Goal: Task Accomplishment & Management: Manage account settings

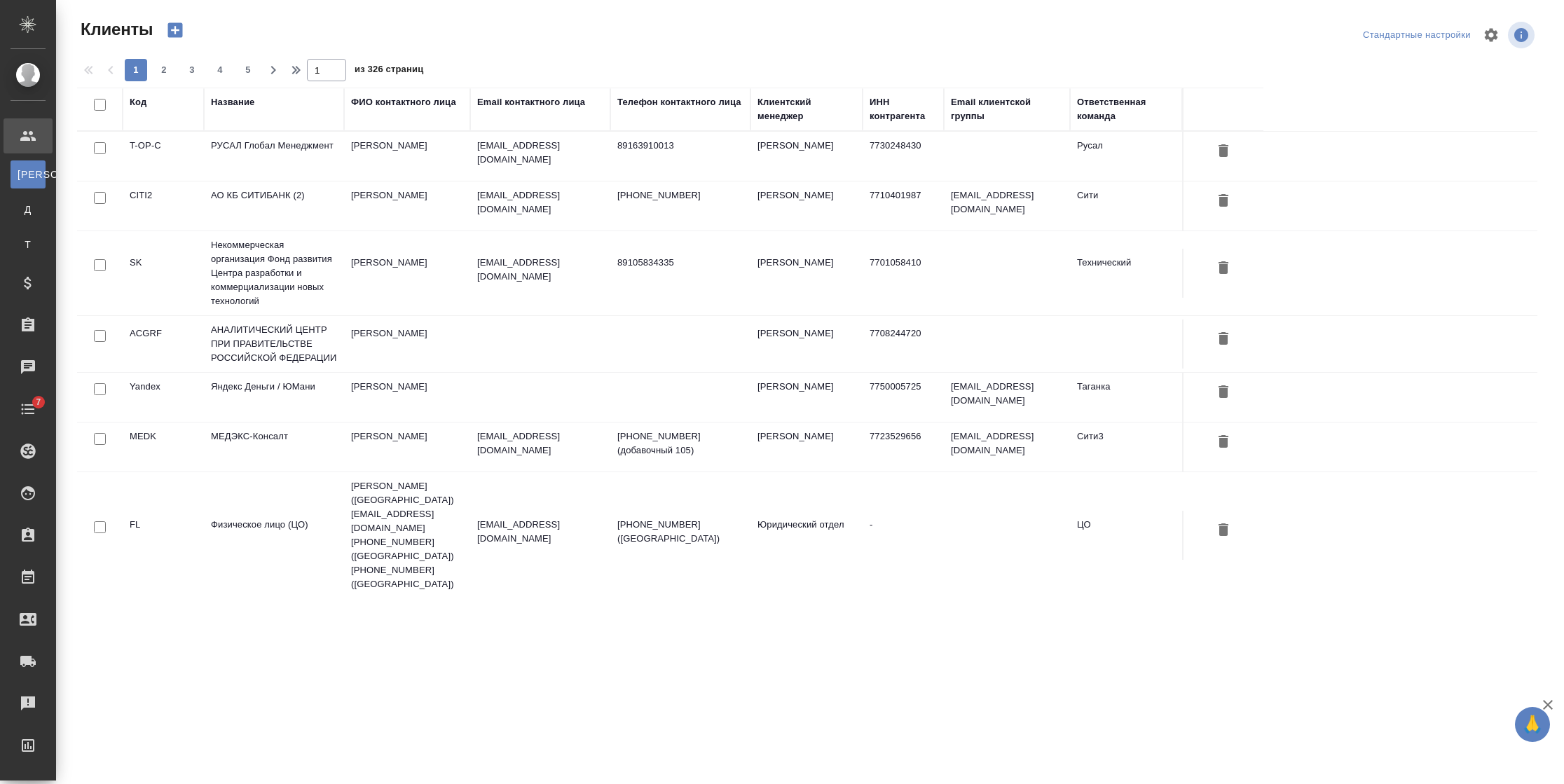
select select "RU"
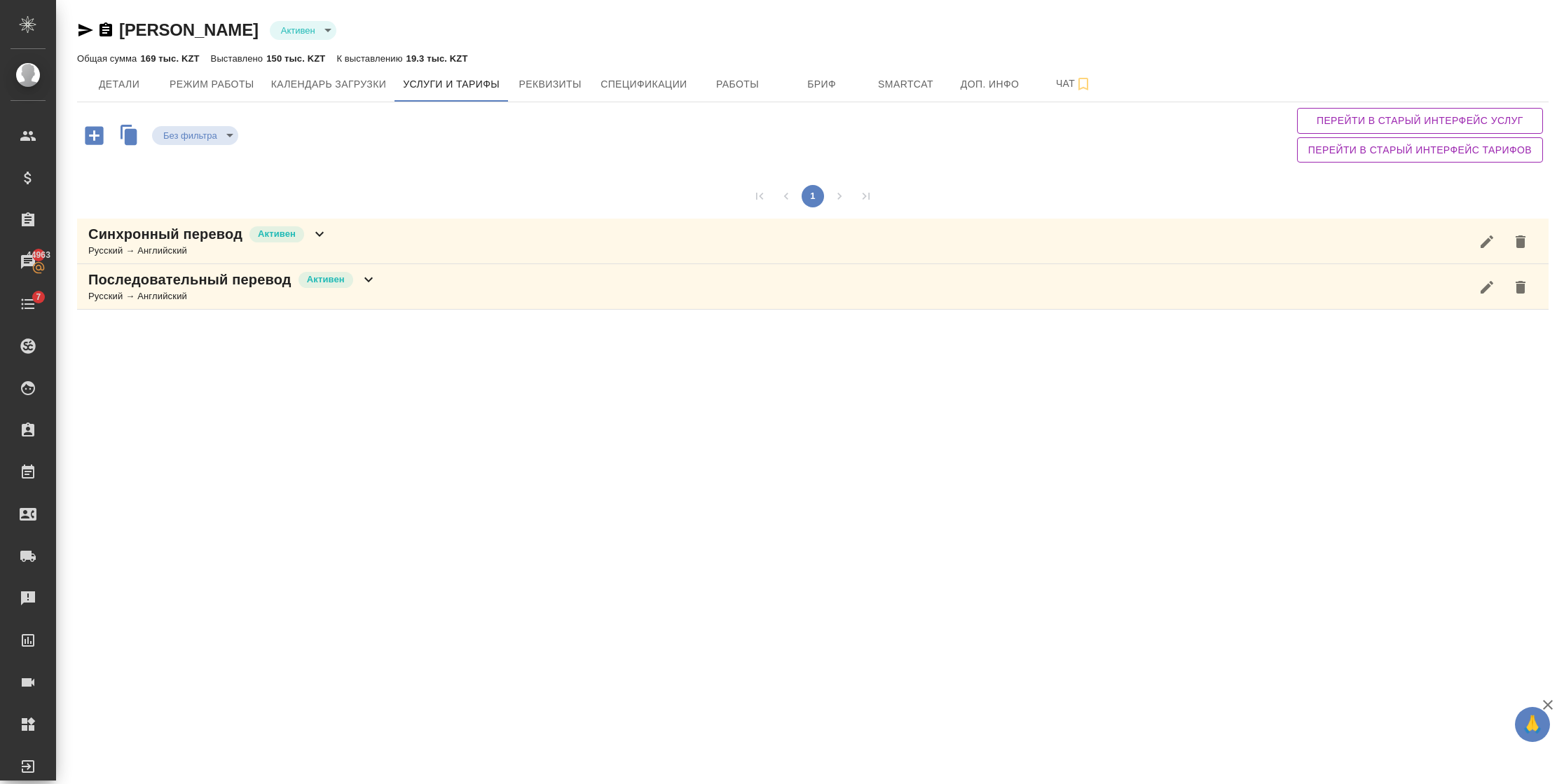
click at [365, 284] on icon at bounding box center [369, 280] width 17 height 17
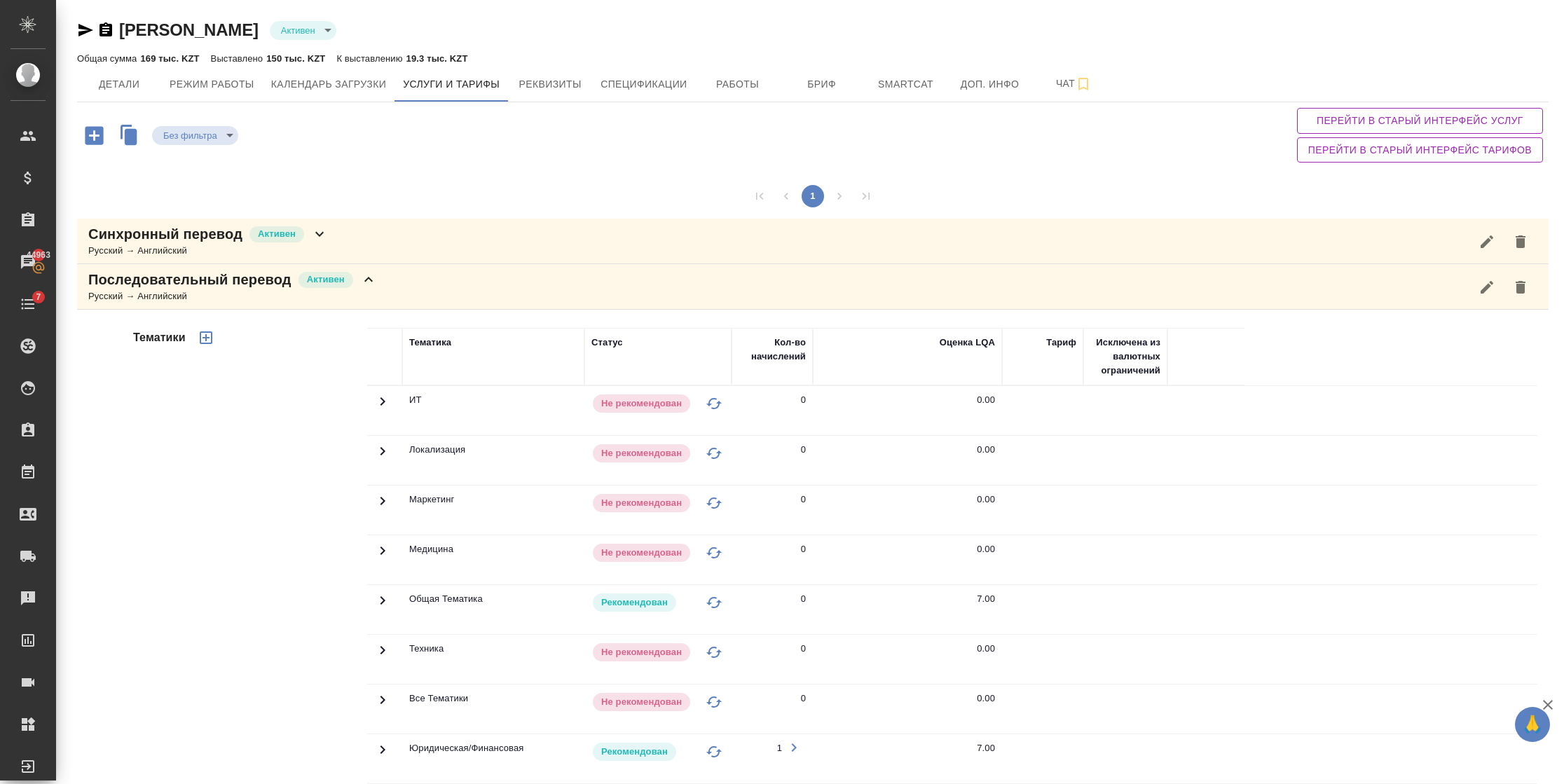
scroll to position [219, 0]
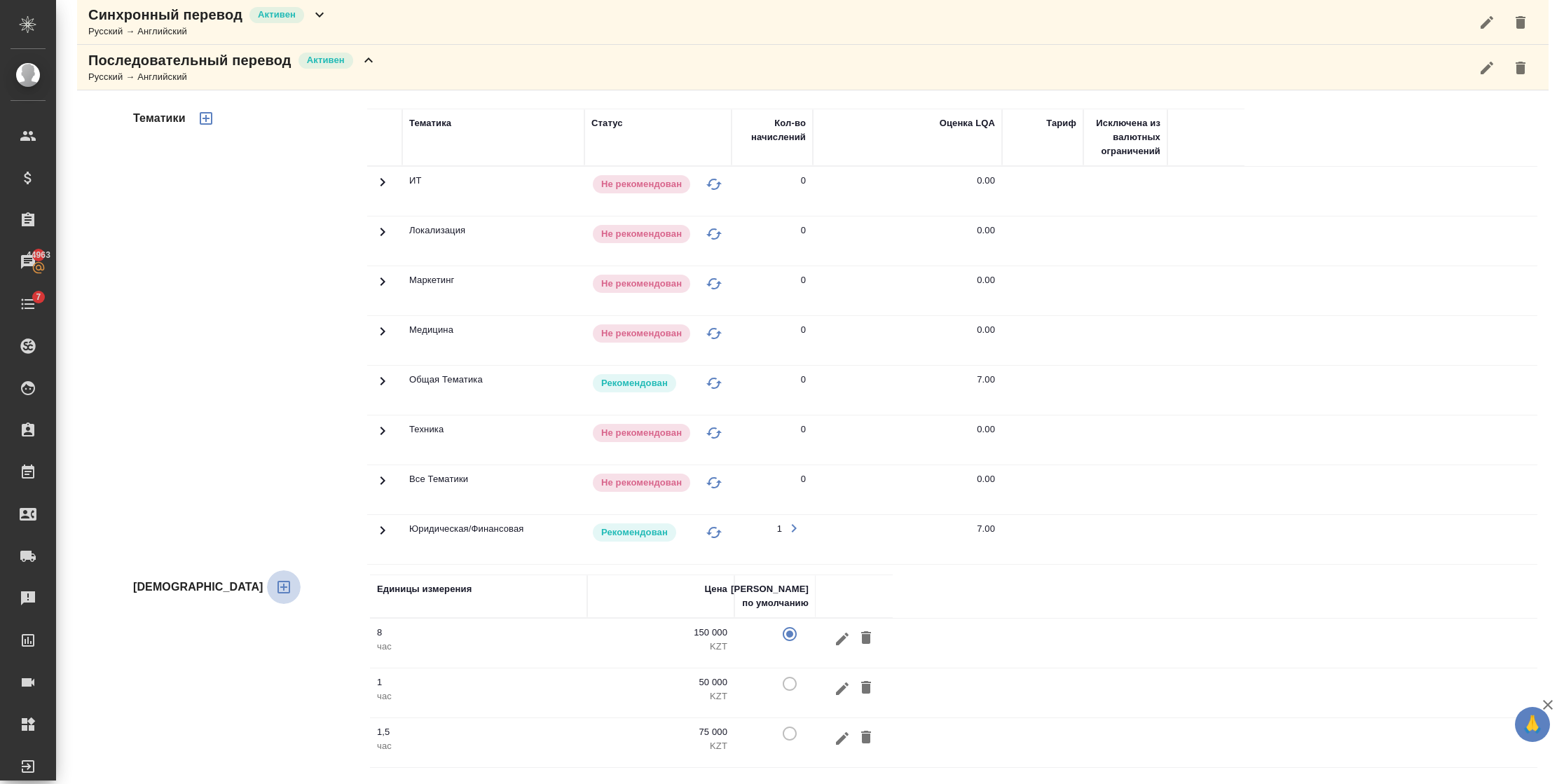
click at [267, 573] on button "button" at bounding box center [283, 587] width 33 height 33
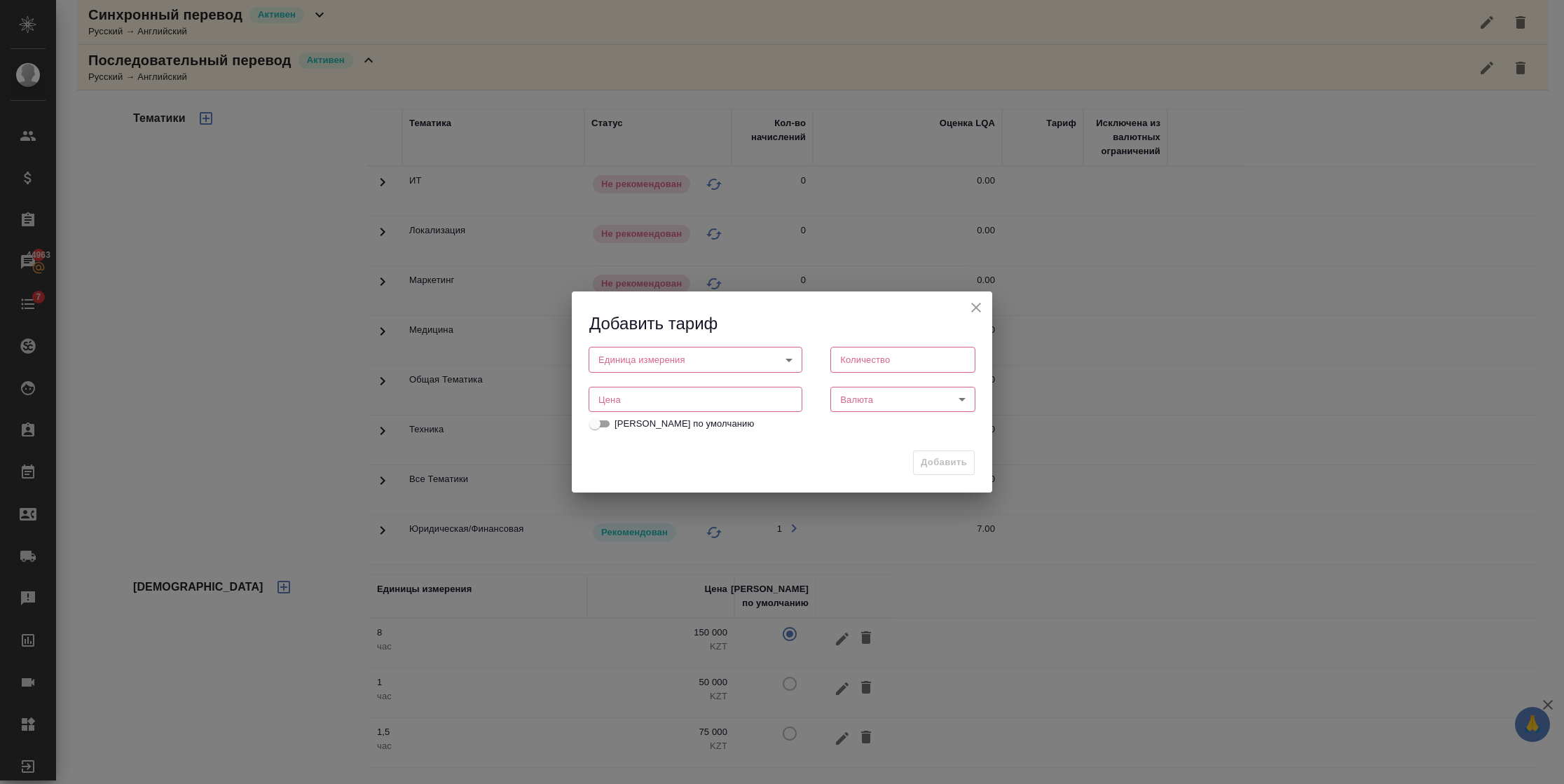
click at [620, 363] on body "🙏 .cls-1 fill:#fff; AWATERA [PERSON_NAME] Спецификации Заказы 44963 Чаты 7 Todo…" at bounding box center [782, 392] width 1564 height 784
click at [619, 361] on button "дн." at bounding box center [610, 360] width 21 height 16
type input "5a8b1489cc6b4906c91bfd8a"
click at [863, 360] on input "number" at bounding box center [902, 358] width 145 height 25
type input "1"
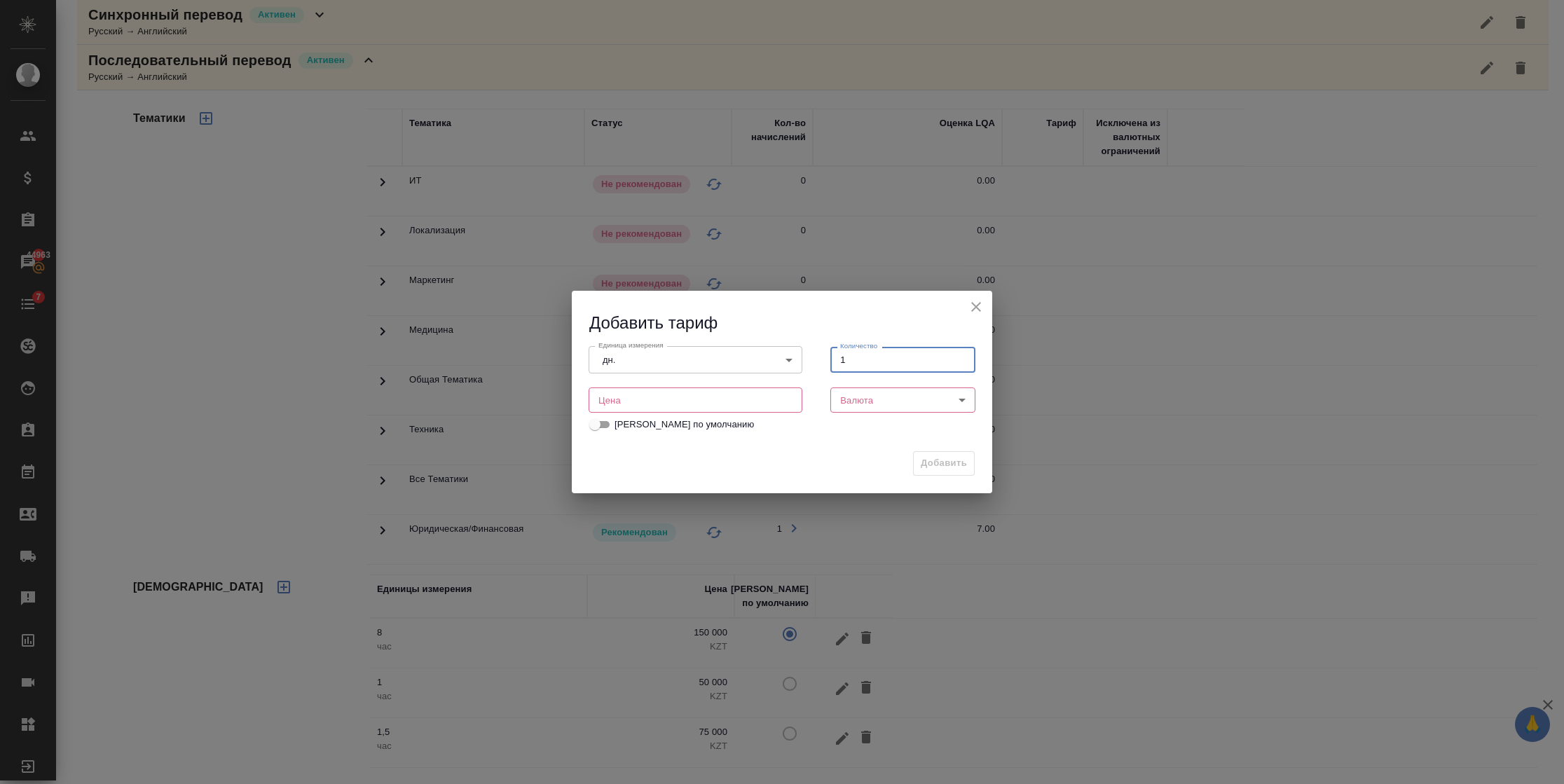
click at [724, 406] on input "number" at bounding box center [694, 399] width 214 height 25
drag, startPoint x: 600, startPoint y: 398, endPoint x: 562, endPoint y: 398, distance: 38.0
click at [562, 398] on div "Добавить тариф Единица измерения дн. 5a8b1489cc6b4906c91bfd8a Единица измерения…" at bounding box center [782, 392] width 1564 height 784
type input "148500"
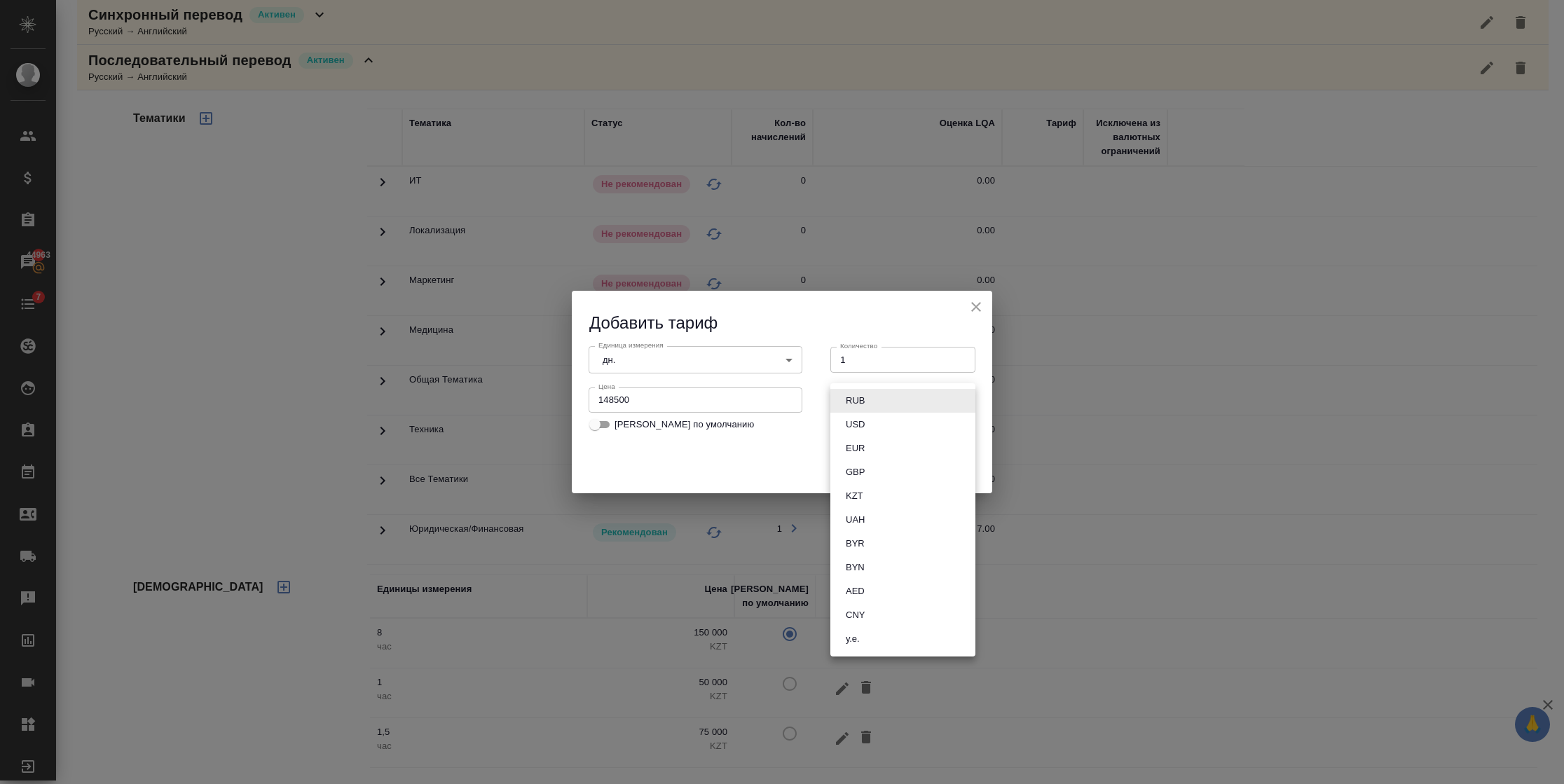
click at [867, 403] on body "🙏 .cls-1 fill:#fff; AWATERA [PERSON_NAME] Спецификации Заказы 44963 Чаты 7 Todo…" at bounding box center [782, 392] width 1564 height 784
click at [859, 499] on button "KZT" at bounding box center [855, 495] width 26 height 16
type input "KZT"
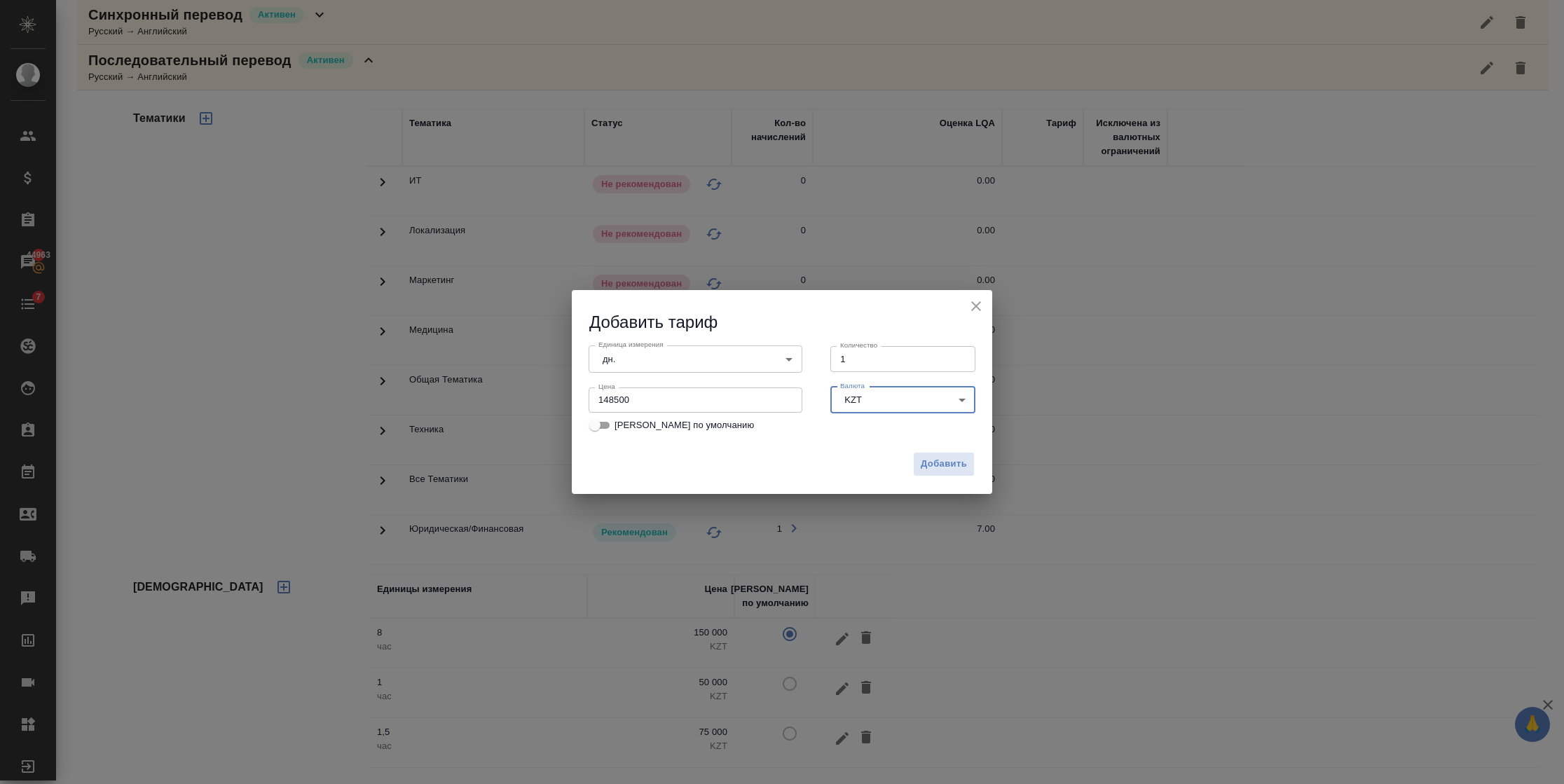
click at [600, 416] on div "Цена 148500 Цена" at bounding box center [694, 398] width 242 height 62
click at [596, 418] on input "[PERSON_NAME] по умолчанию" at bounding box center [594, 425] width 50 height 17
checkbox input "true"
click at [931, 467] on span "Добавить" at bounding box center [944, 464] width 46 height 16
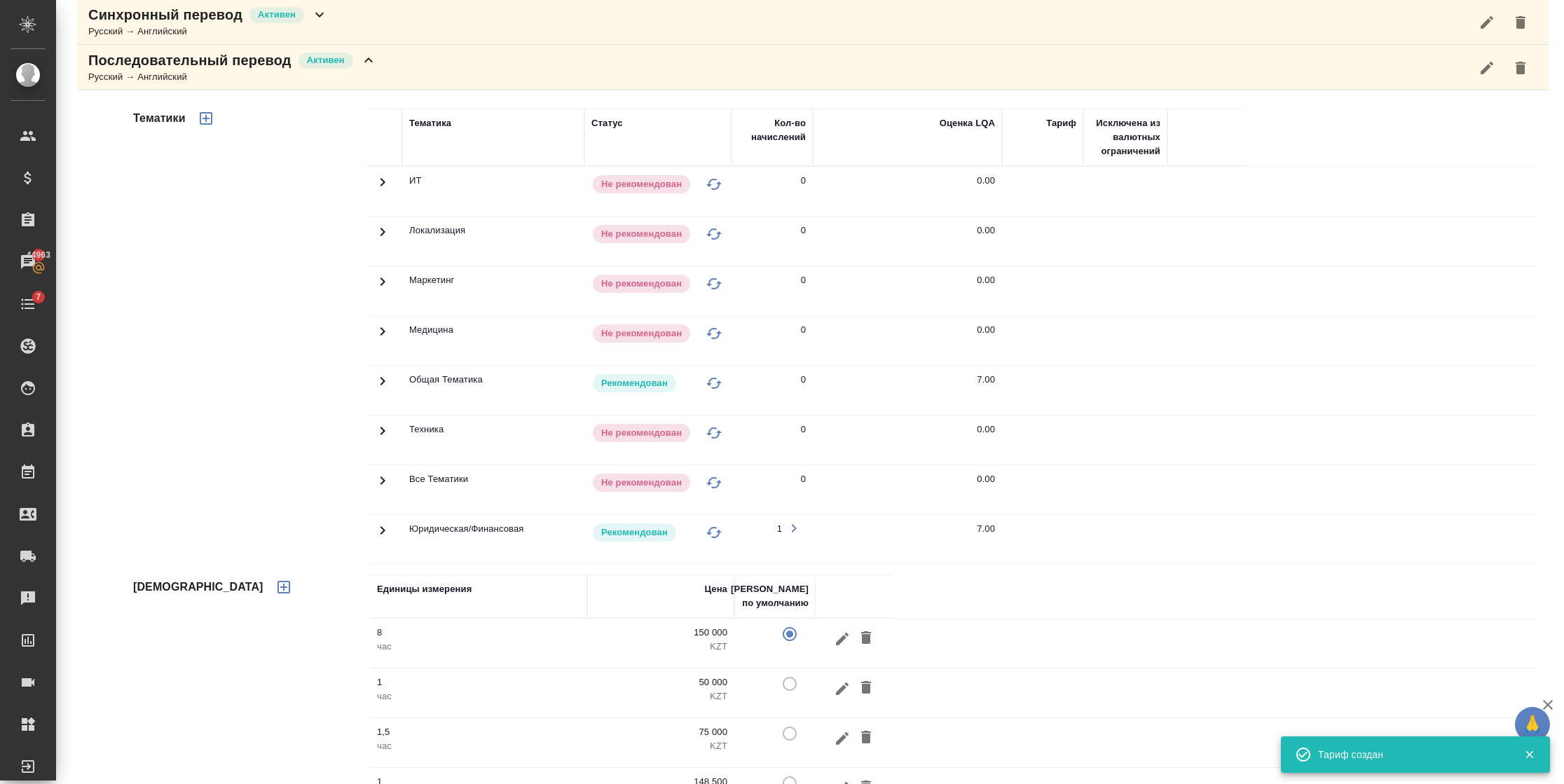
scroll to position [268, 0]
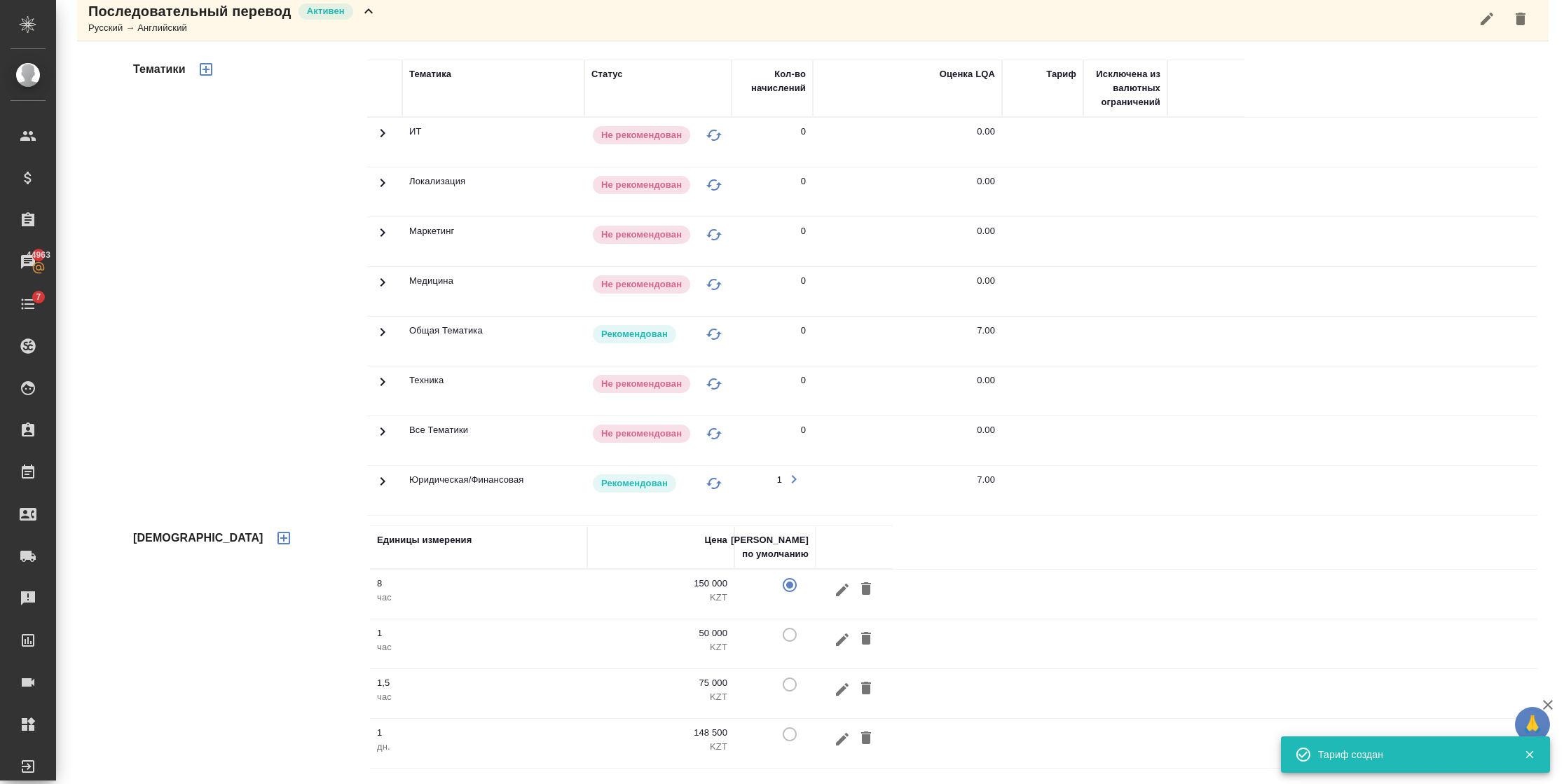
click at [793, 736] on td at bounding box center [775, 742] width 81 height 49
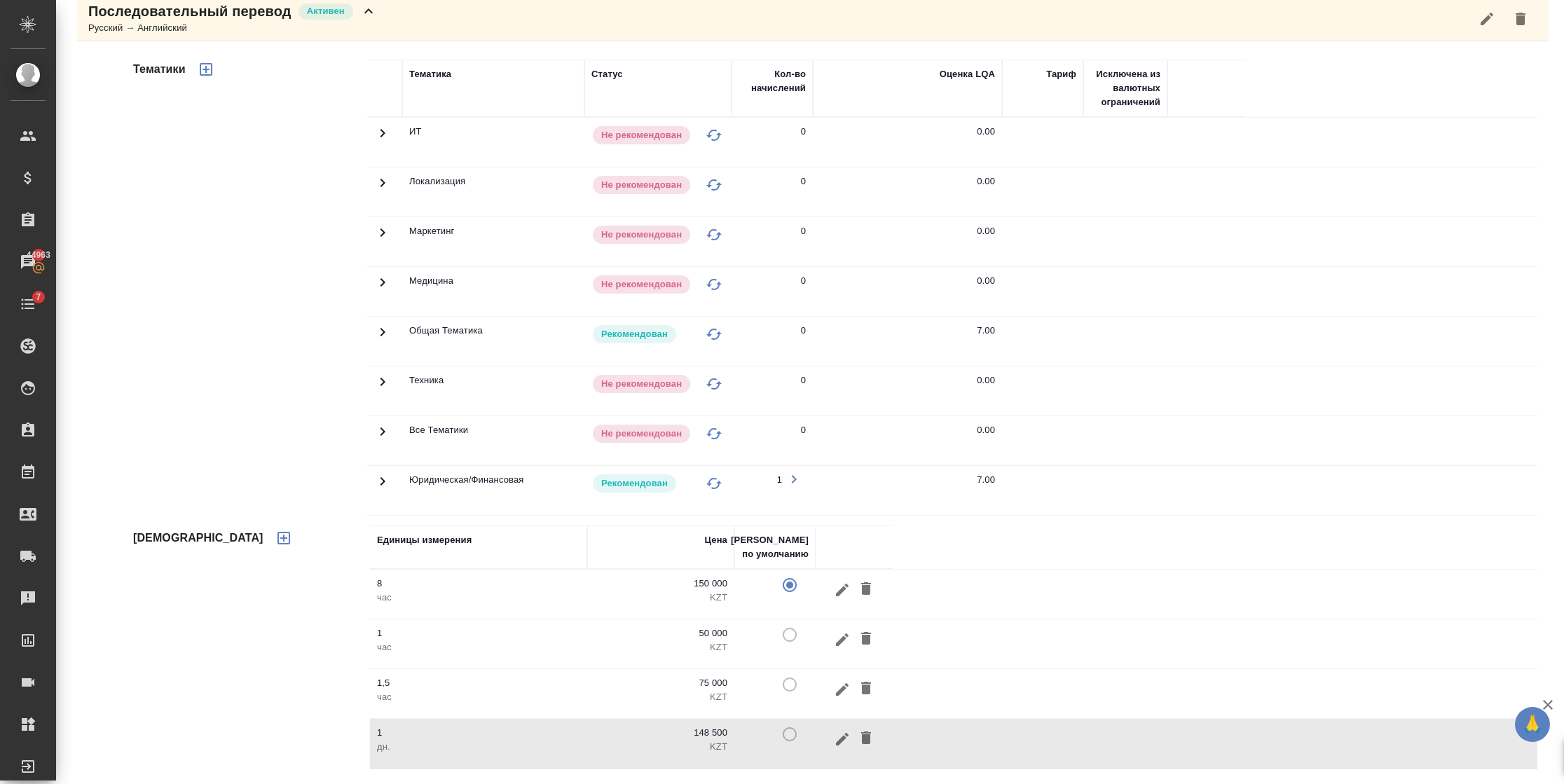
click at [785, 735] on td at bounding box center [775, 742] width 81 height 49
click at [843, 737] on icon "button" at bounding box center [843, 739] width 13 height 13
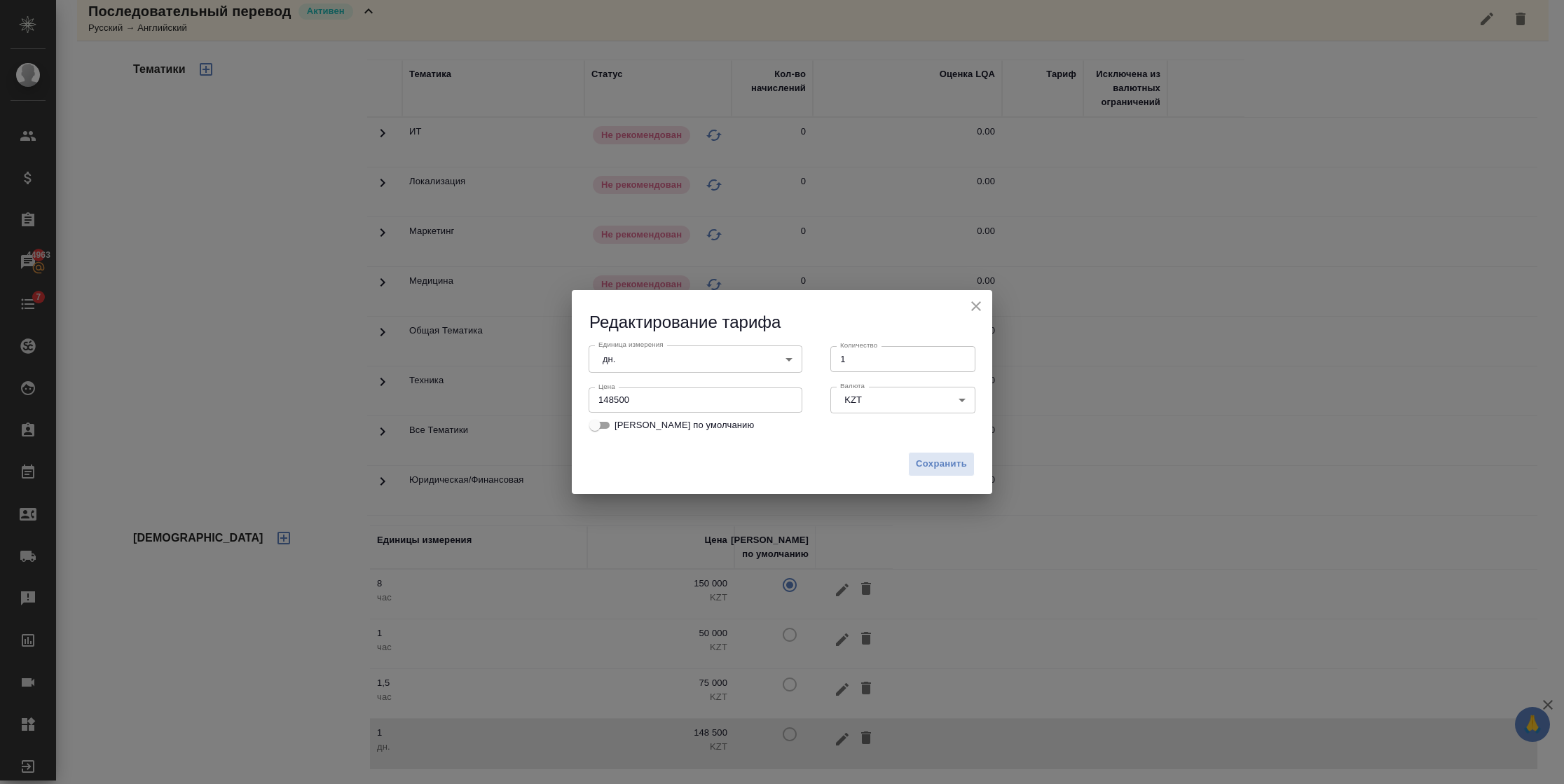
click at [674, 429] on span "[PERSON_NAME] по умолчанию" at bounding box center [683, 425] width 140 height 14
click at [620, 429] on input "[PERSON_NAME] по умолчанию" at bounding box center [594, 425] width 50 height 17
checkbox input "true"
click at [918, 466] on span "Сохранить" at bounding box center [941, 464] width 51 height 16
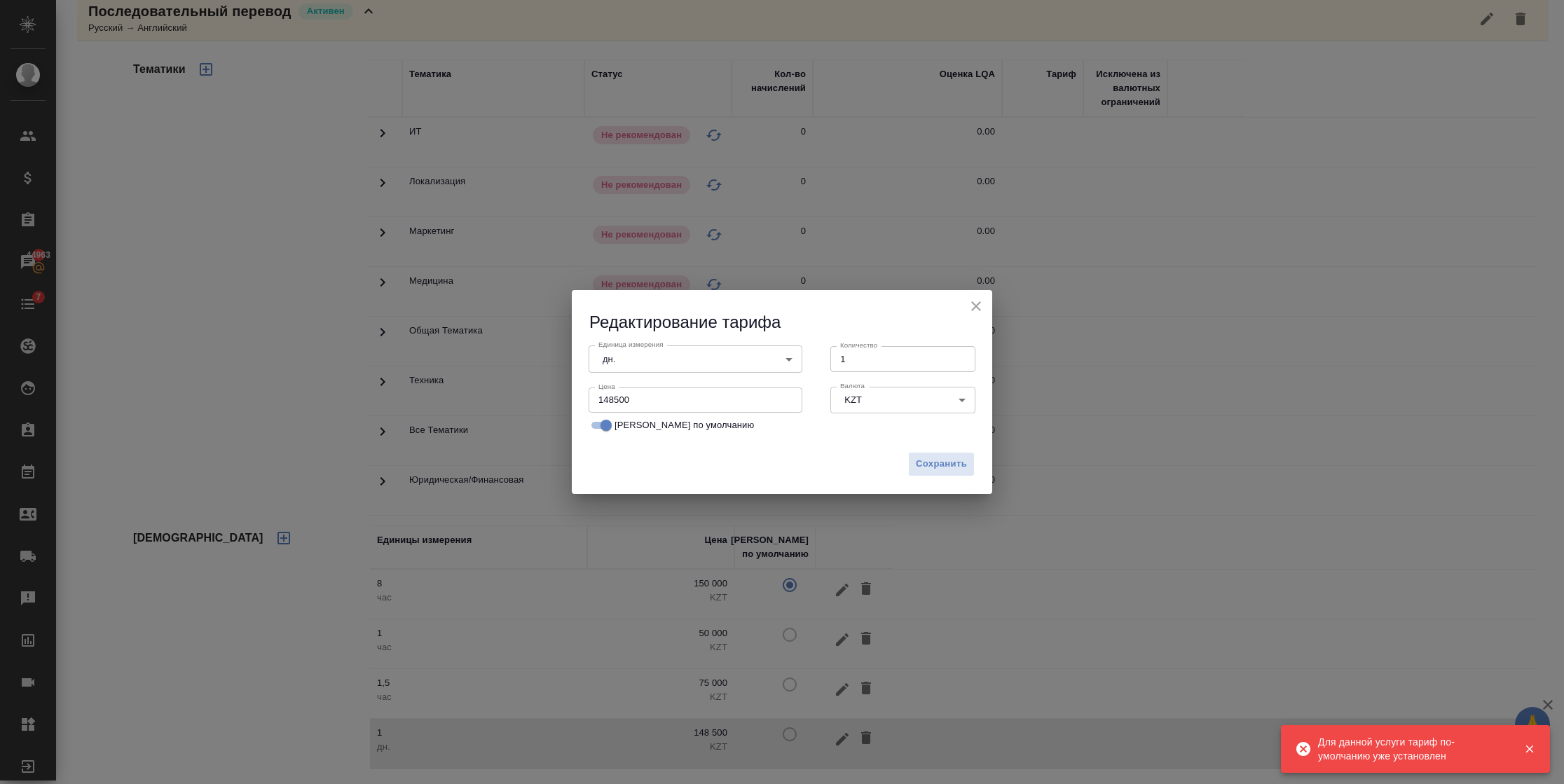
click at [978, 306] on icon "close" at bounding box center [976, 306] width 17 height 17
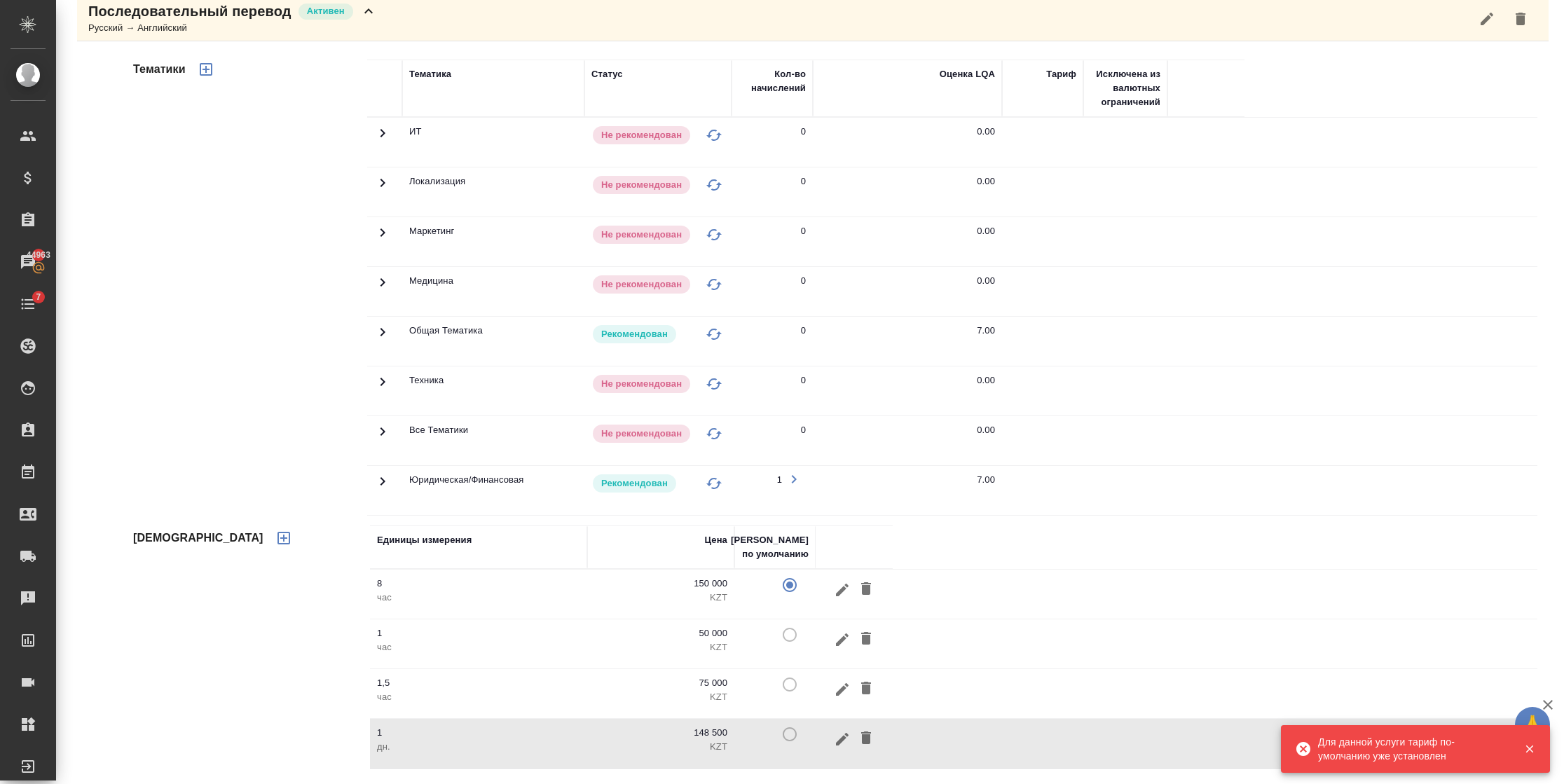
click at [834, 580] on button "button" at bounding box center [842, 590] width 24 height 26
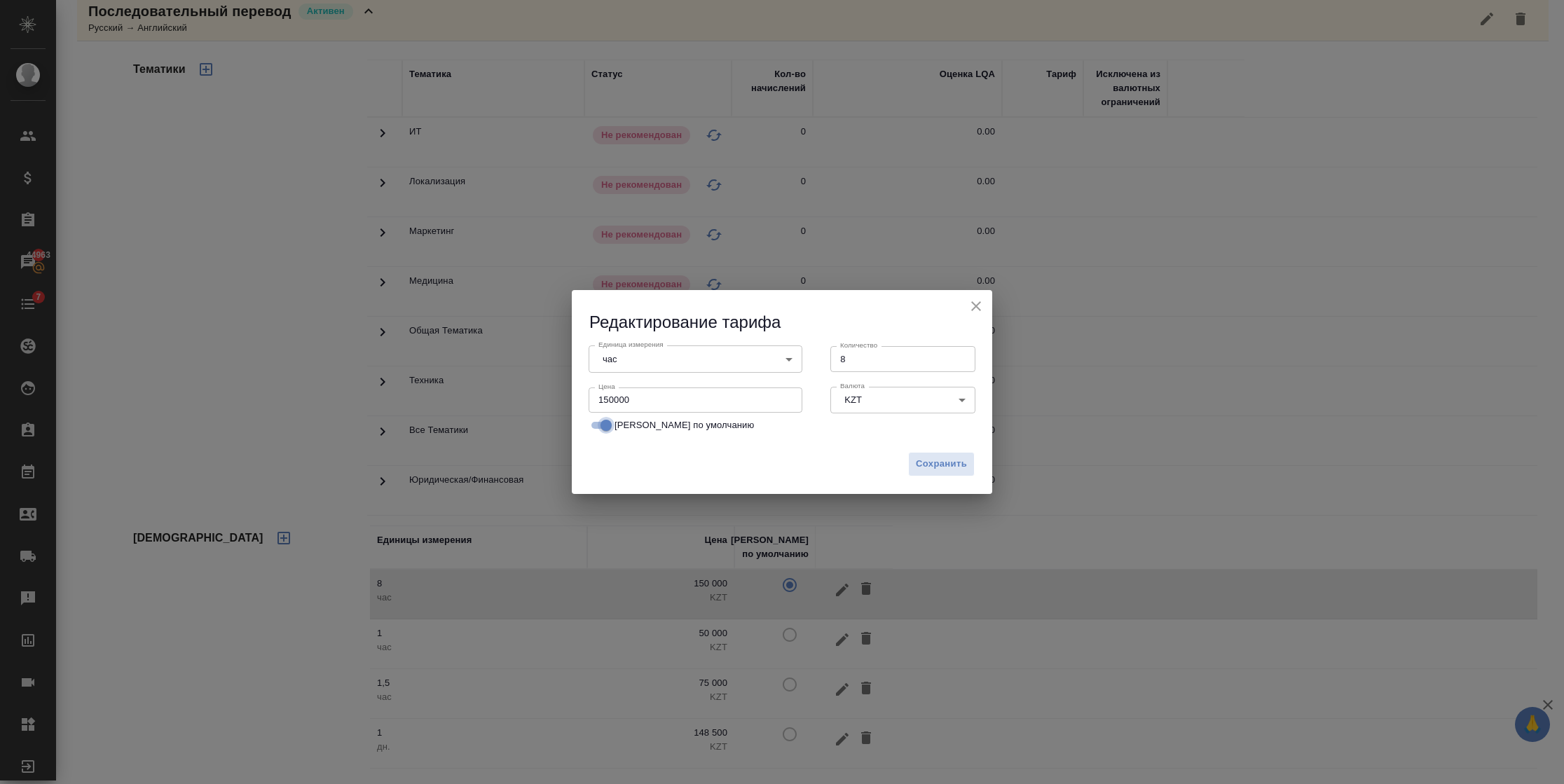
click at [599, 428] on input "[PERSON_NAME] по умолчанию" at bounding box center [606, 425] width 50 height 17
checkbox input "false"
click at [928, 467] on span "Сохранить" at bounding box center [941, 464] width 51 height 16
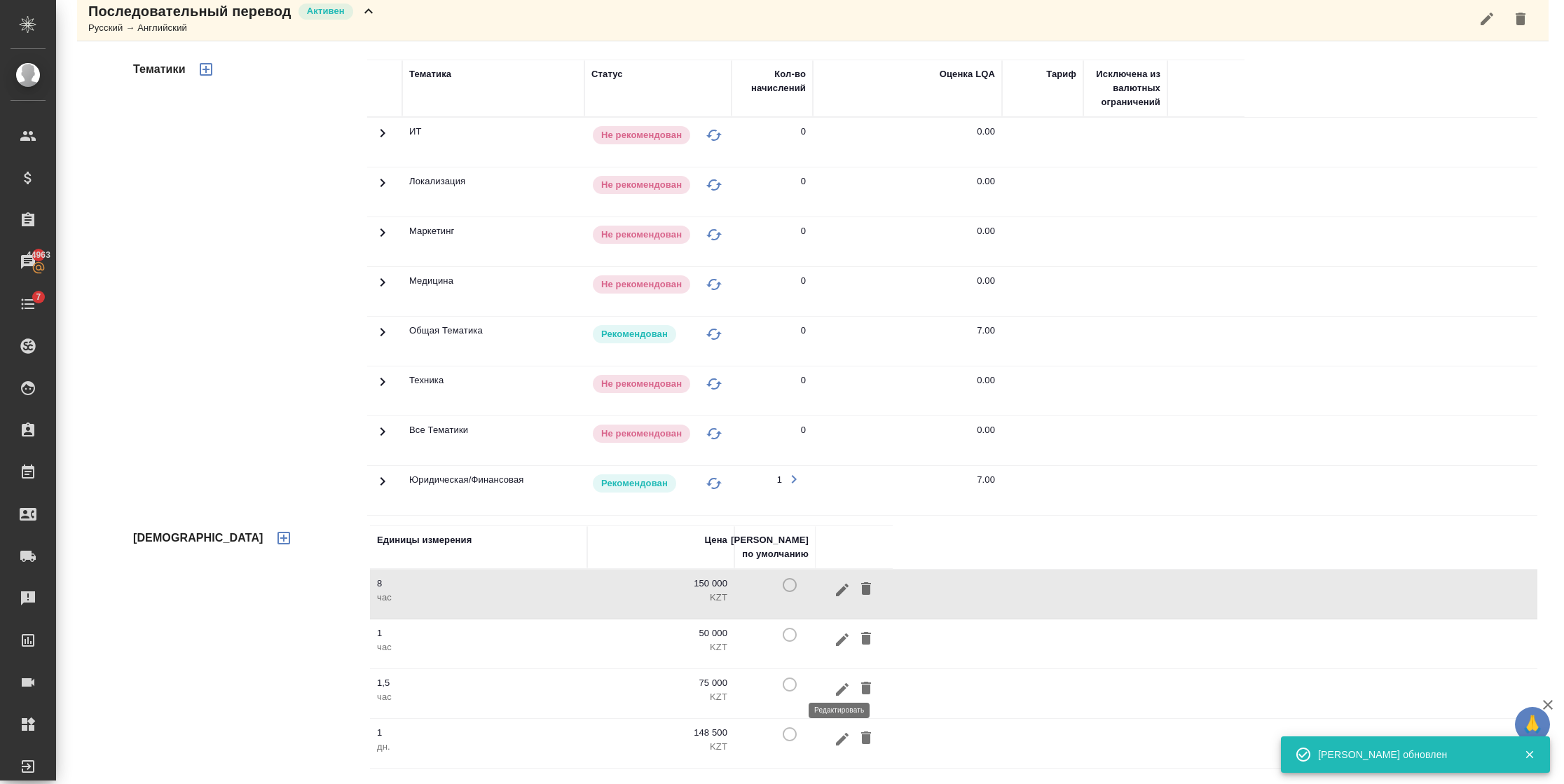
click at [842, 740] on icon "button" at bounding box center [843, 739] width 13 height 13
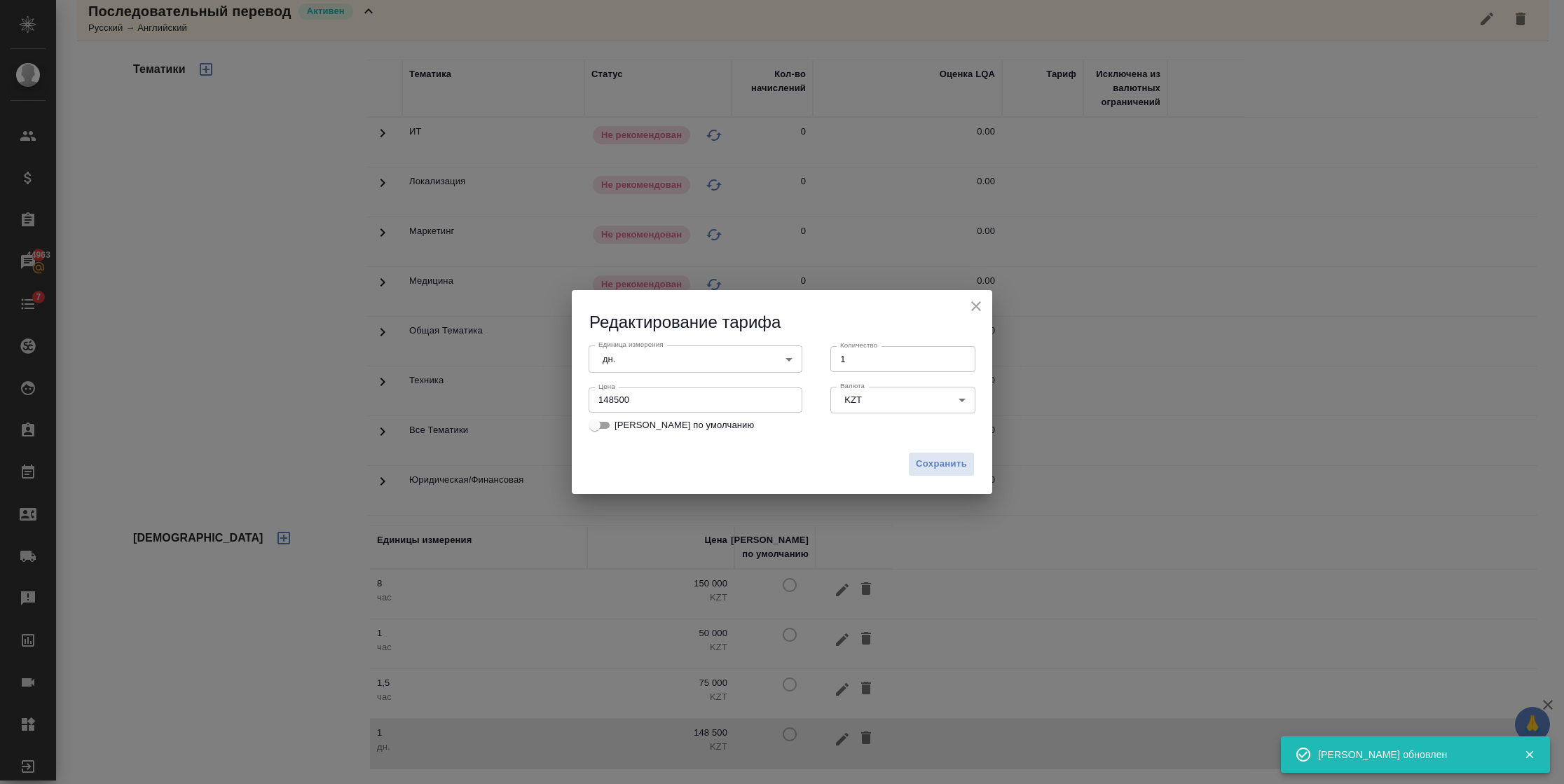
click at [683, 421] on span "[PERSON_NAME] по умолчанию" at bounding box center [683, 425] width 140 height 14
click at [620, 421] on input "[PERSON_NAME] по умолчанию" at bounding box center [594, 425] width 50 height 17
checkbox input "true"
click at [943, 462] on span "Сохранить" at bounding box center [941, 464] width 51 height 16
